Goal: Communication & Community: Answer question/provide support

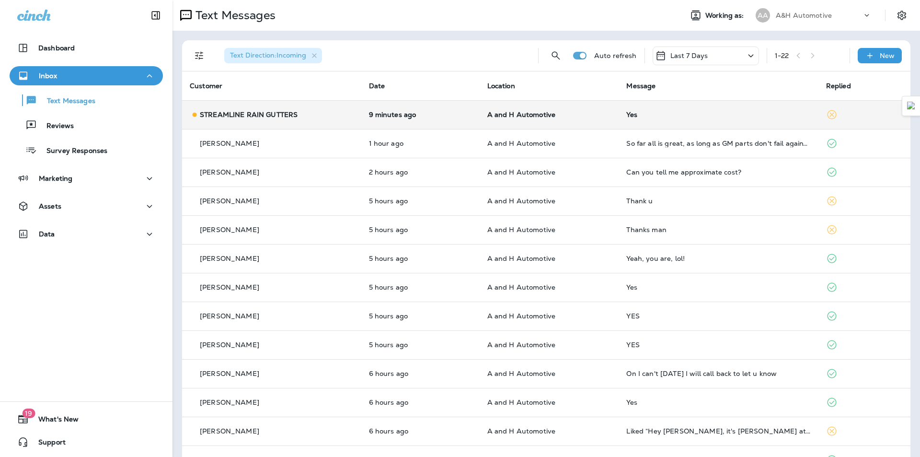
click at [544, 116] on span "A and H Automotive" at bounding box center [521, 114] width 69 height 9
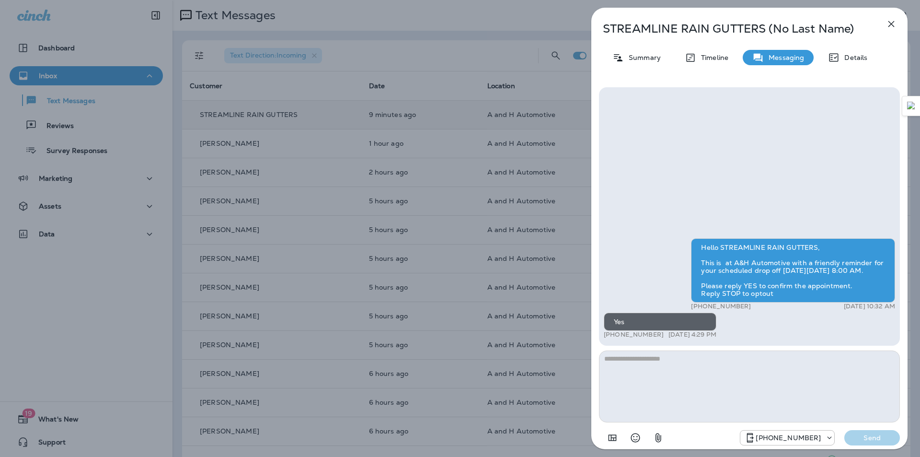
click at [453, 308] on div "STREAMLINE RAIN GUTTERS (No Last Name) Summary Timeline Messaging Details Hello…" at bounding box center [460, 228] width 920 height 457
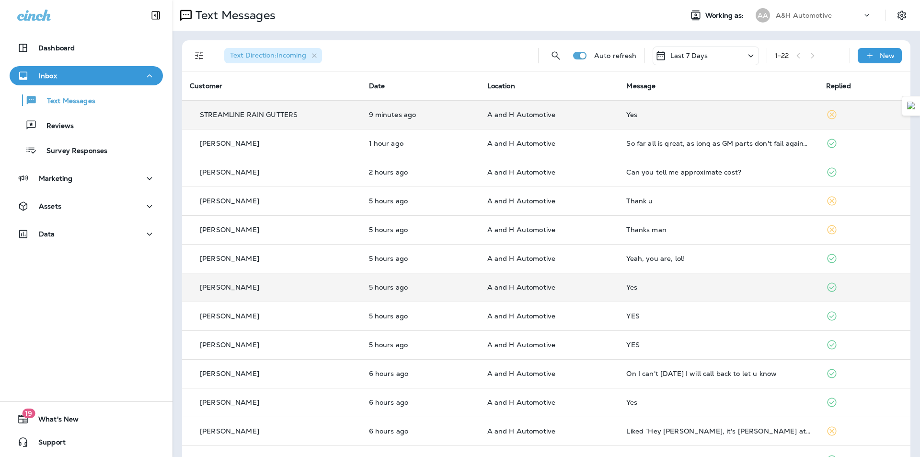
click at [674, 284] on div "Yes" at bounding box center [718, 287] width 184 height 8
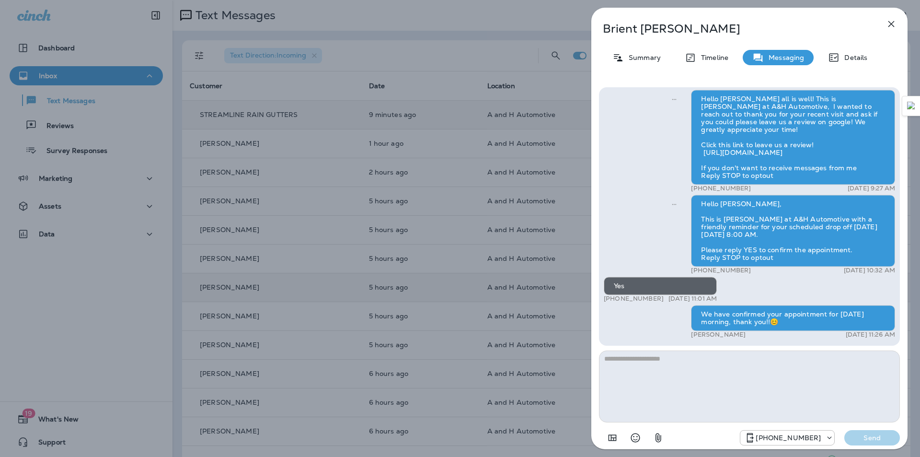
click at [724, 325] on div "We have confirmed your appointment for [DATE] morning, thank you!!😊" at bounding box center [793, 318] width 204 height 26
copy div "We have confirmed your appointment for [DATE] morning, thank you!!😊"
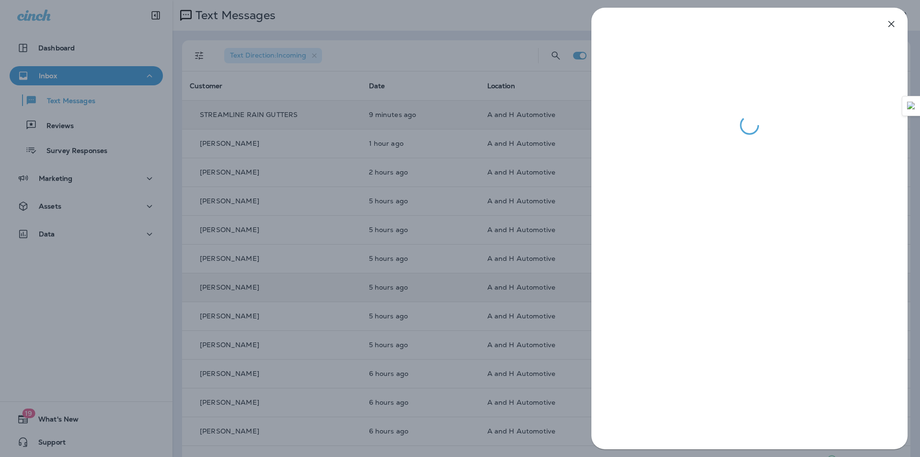
click at [499, 125] on div at bounding box center [460, 228] width 920 height 457
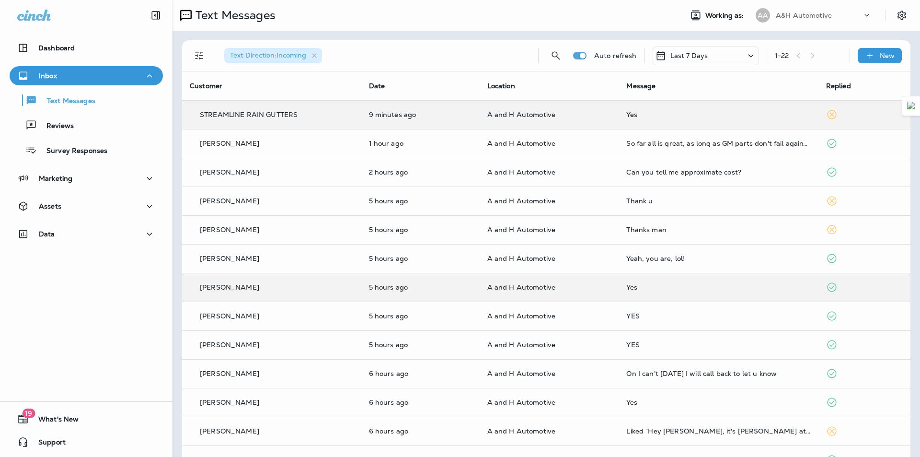
click at [489, 113] on div at bounding box center [508, 228] width 920 height 457
click at [489, 113] on span "A and H Automotive" at bounding box center [521, 114] width 69 height 9
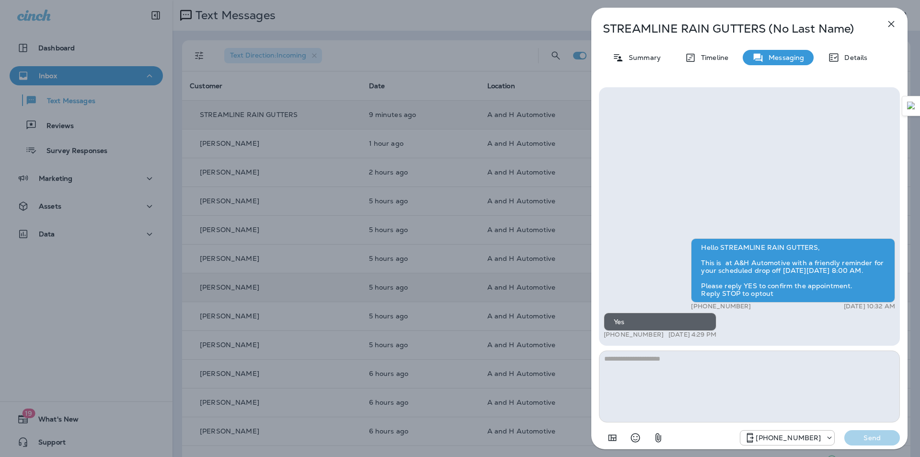
click at [678, 381] on textarea at bounding box center [749, 386] width 301 height 72
type textarea "**********"
click at [865, 440] on p "Send" at bounding box center [872, 437] width 40 height 9
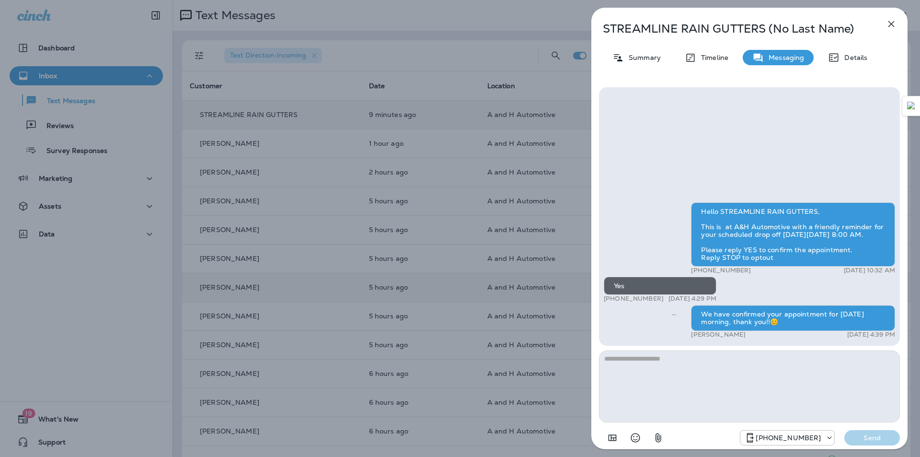
click at [890, 27] on icon "button" at bounding box center [892, 24] width 12 height 12
